Goal: Transaction & Acquisition: Purchase product/service

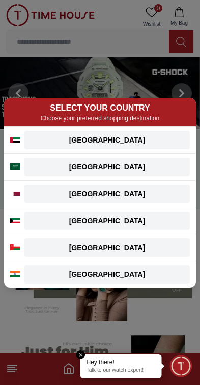
click at [150, 139] on div "[GEOGRAPHIC_DATA]" at bounding box center [106, 140] width 153 height 10
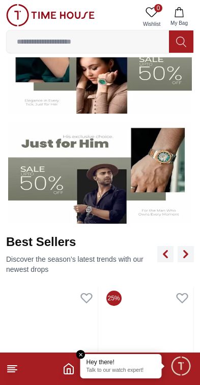
scroll to position [208, 0]
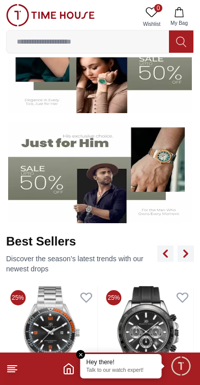
click at [36, 196] on img at bounding box center [99, 172] width 183 height 102
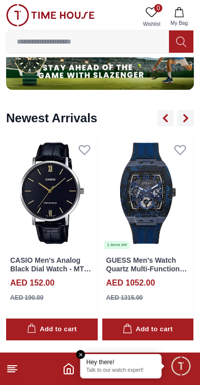
scroll to position [722, 0]
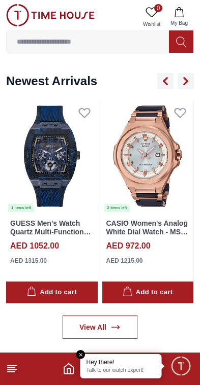
click at [156, 201] on img at bounding box center [147, 157] width 91 height 114
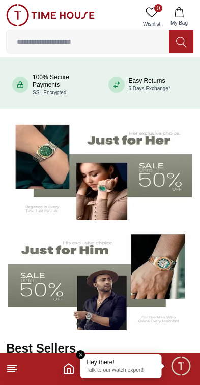
scroll to position [102, 0]
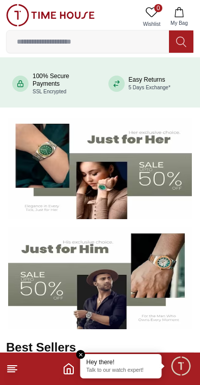
click at [37, 289] on img at bounding box center [99, 278] width 183 height 102
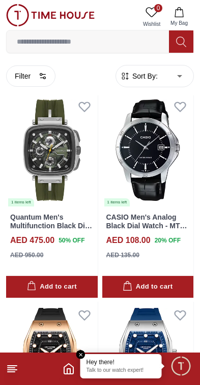
scroll to position [3779, 0]
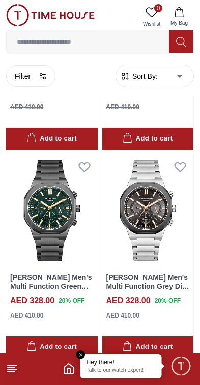
scroll to position [4552, 0]
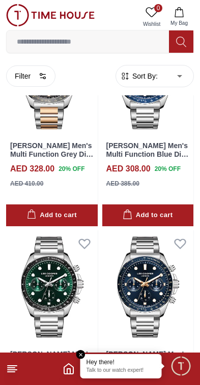
scroll to position [9477, 0]
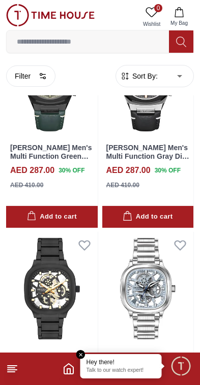
scroll to position [13852, 0]
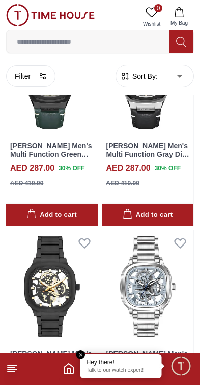
click at [133, 246] on img at bounding box center [147, 287] width 91 height 114
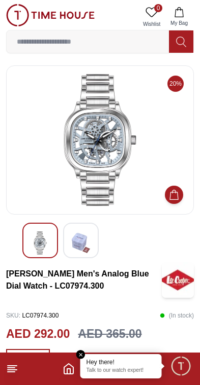
click at [84, 351] on em "Close tooltip" at bounding box center [80, 354] width 9 height 9
